Goal: Transaction & Acquisition: Purchase product/service

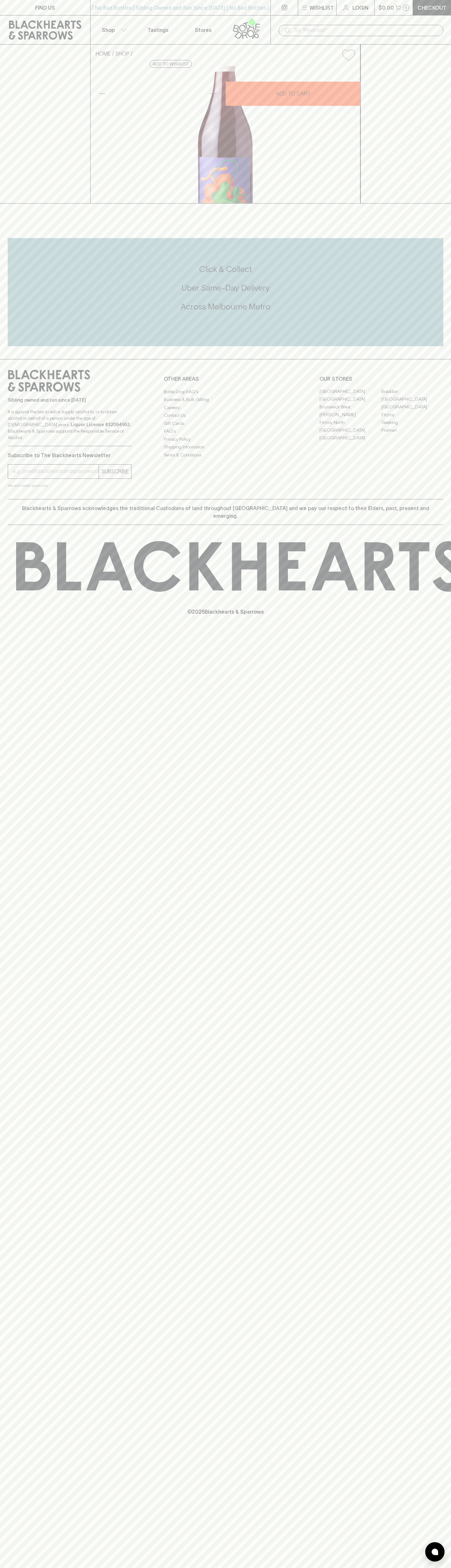
click at [329, 20] on div "​" at bounding box center [361, 30] width 181 height 29
click at [420, 1327] on div "FIND US | No Bad Bottles | Sibling Owned and Run Since 2006 | No Bad Bottles | …" at bounding box center [226, 784] width 451 height 1568
click at [22, 1567] on html "FIND US | No Bad Bottles | Sibling Owned and Run Since 2006 | No Bad Bottles | …" at bounding box center [226, 784] width 451 height 1568
click at [14, 203] on div "HOME SHOP Parco Valley Light Red 2024 $30.00 Add to wishlist 10% discount when …" at bounding box center [226, 124] width 451 height 159
